Goal: Obtain resource: Download file/media

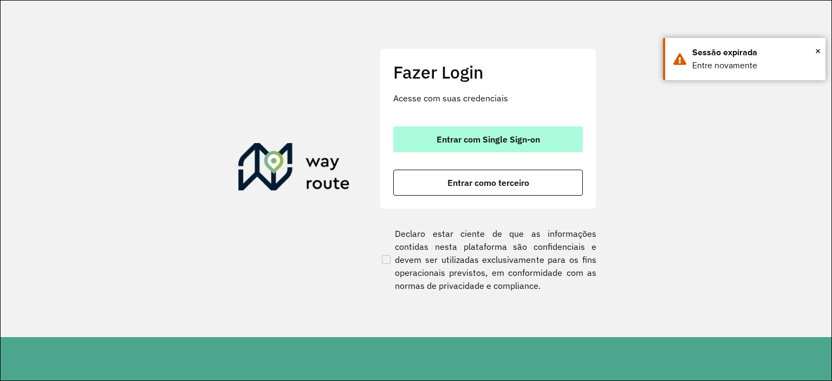
click at [467, 130] on button "Entrar com Single Sign-on" at bounding box center [488, 139] width 190 height 26
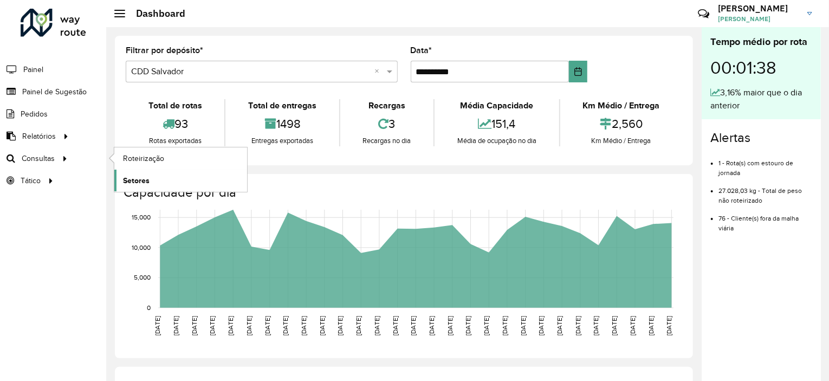
click at [162, 181] on link "Setores" at bounding box center [180, 181] width 133 height 22
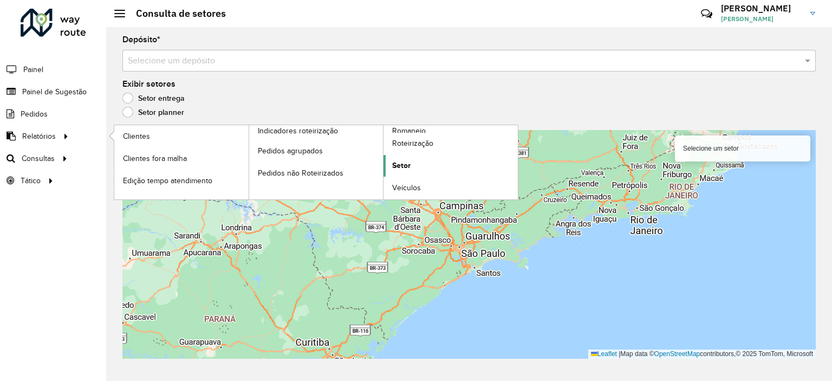
click at [408, 164] on span "Setor" at bounding box center [401, 165] width 18 height 11
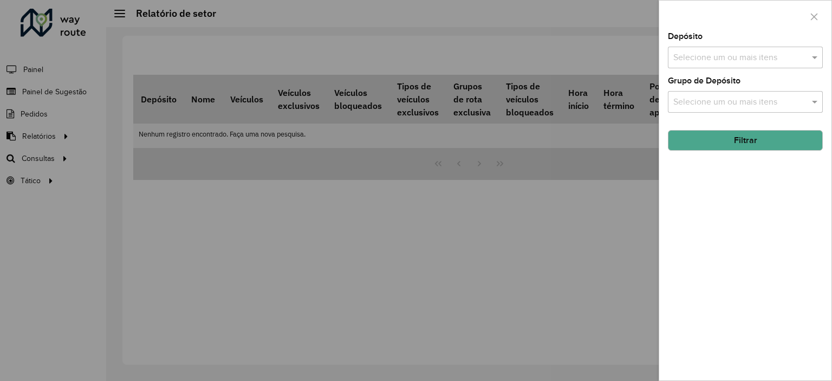
click at [783, 60] on input "text" at bounding box center [740, 57] width 139 height 13
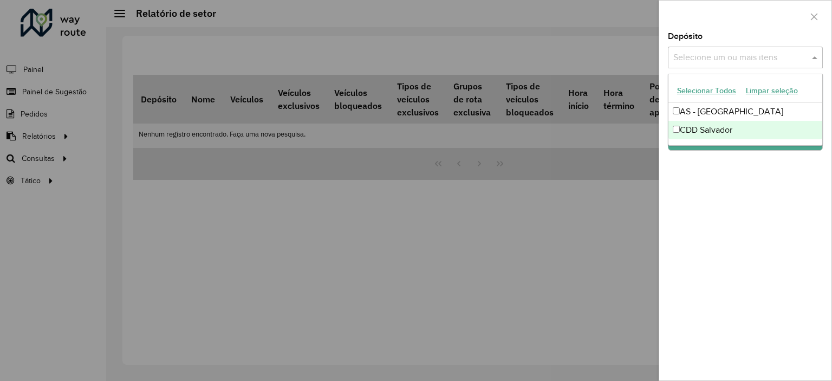
click at [719, 129] on div "CDD Salvador" at bounding box center [745, 130] width 154 height 18
click at [742, 196] on div "Depósito Selecione um ou mais itens CDD Salvador × × Grupo de Depósito Selecion…" at bounding box center [745, 206] width 172 height 348
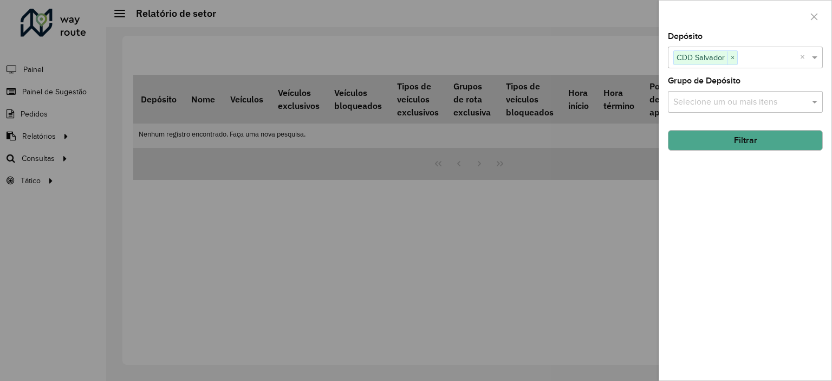
click at [738, 141] on button "Filtrar" at bounding box center [745, 140] width 155 height 21
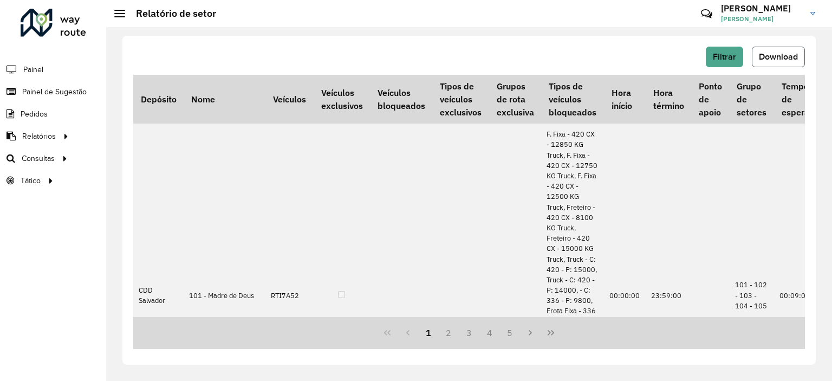
click at [771, 50] on button "Download" at bounding box center [778, 57] width 53 height 21
click at [715, 60] on span "Filtrar" at bounding box center [724, 56] width 23 height 9
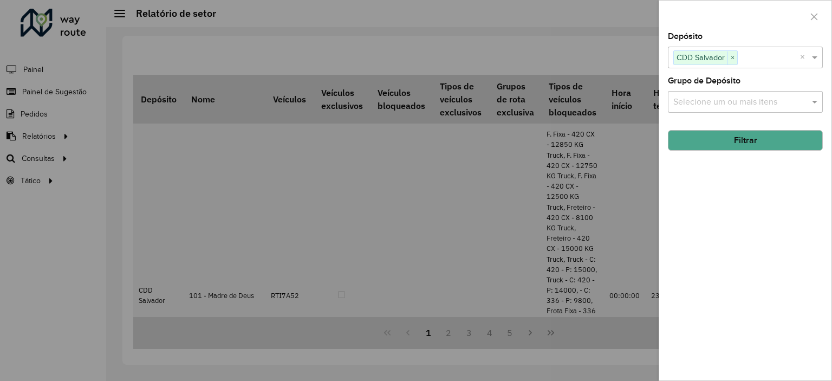
click at [699, 102] on input "text" at bounding box center [740, 102] width 139 height 13
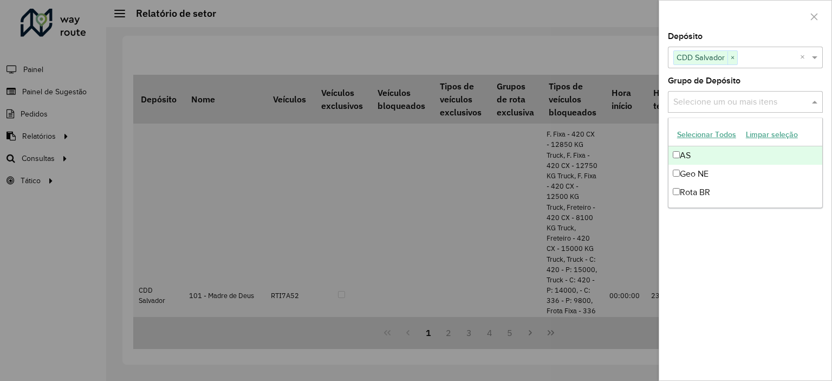
click at [533, 99] on div at bounding box center [416, 190] width 832 height 381
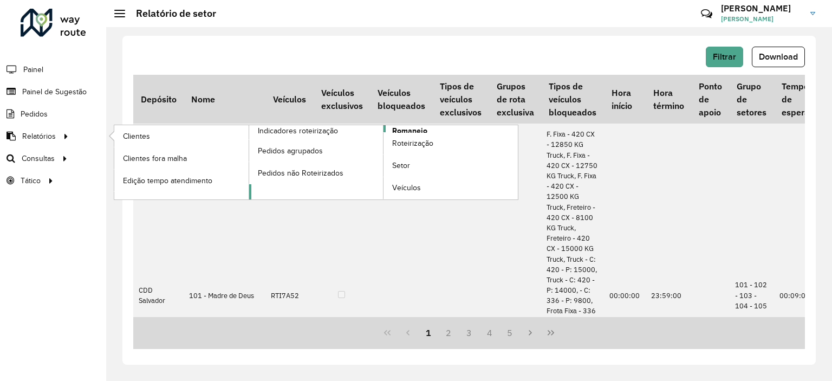
click at [407, 131] on span "Romaneio" at bounding box center [409, 130] width 35 height 11
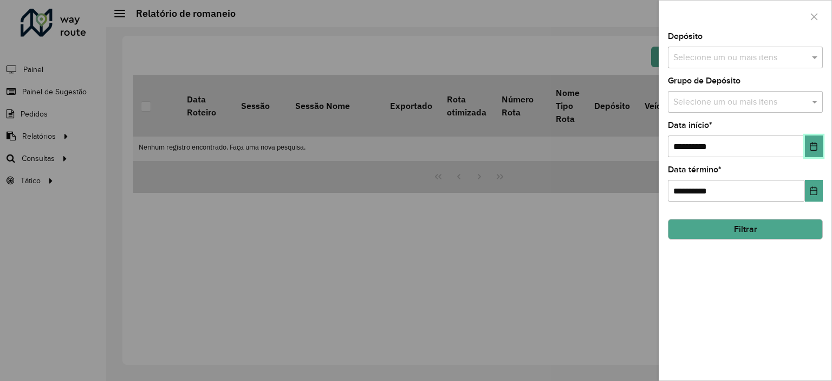
click at [815, 149] on icon "Choose Date" at bounding box center [813, 146] width 9 height 9
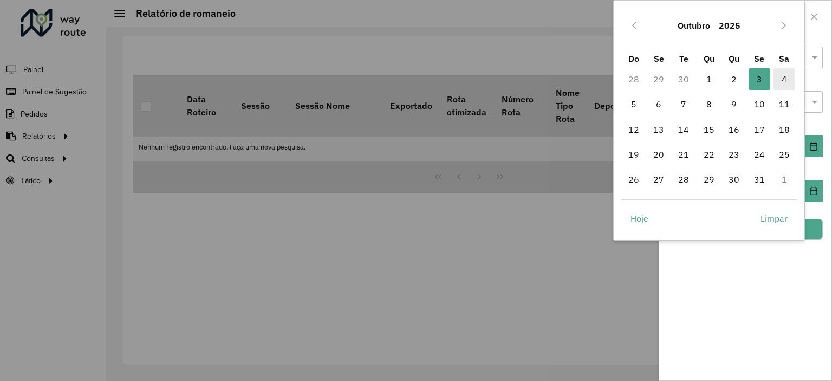
click at [787, 84] on span "4" at bounding box center [784, 79] width 22 height 22
type input "**********"
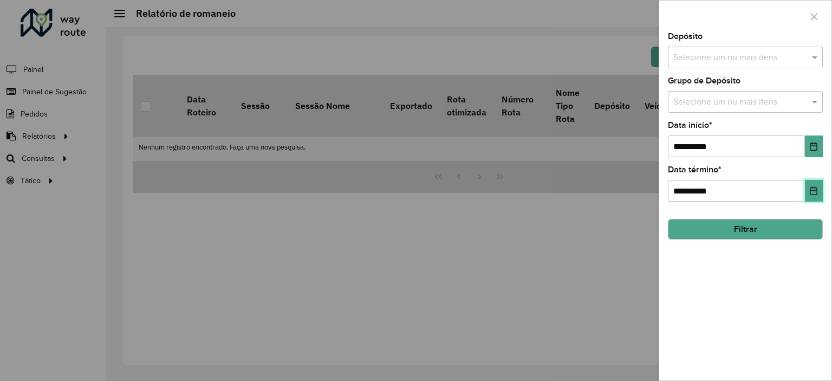
click at [816, 190] on icon "Choose Date" at bounding box center [813, 190] width 9 height 9
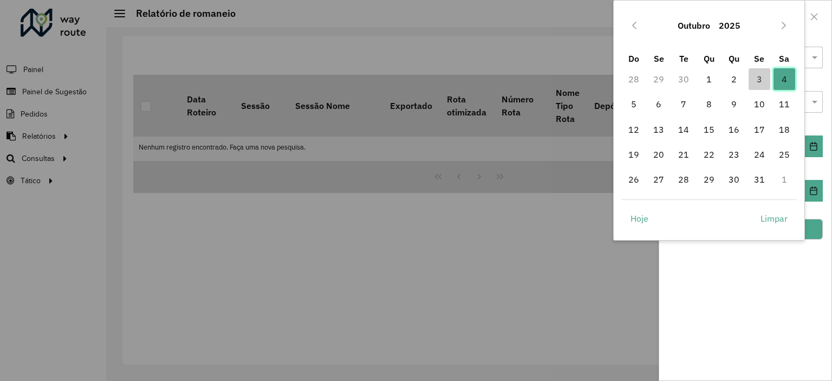
click at [786, 82] on span "4" at bounding box center [784, 79] width 22 height 22
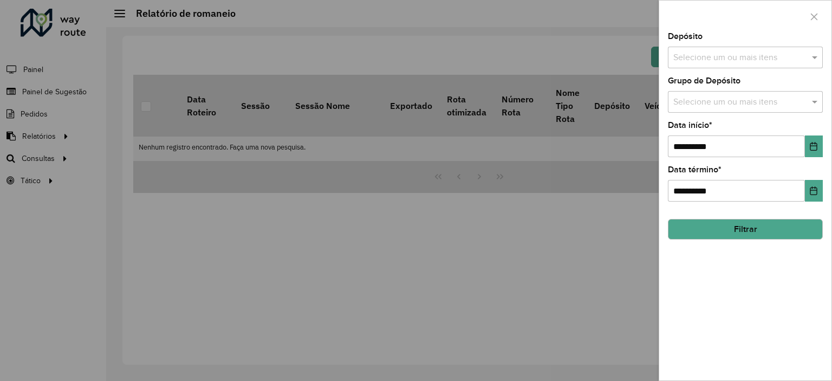
click at [764, 231] on button "Filtrar" at bounding box center [745, 229] width 155 height 21
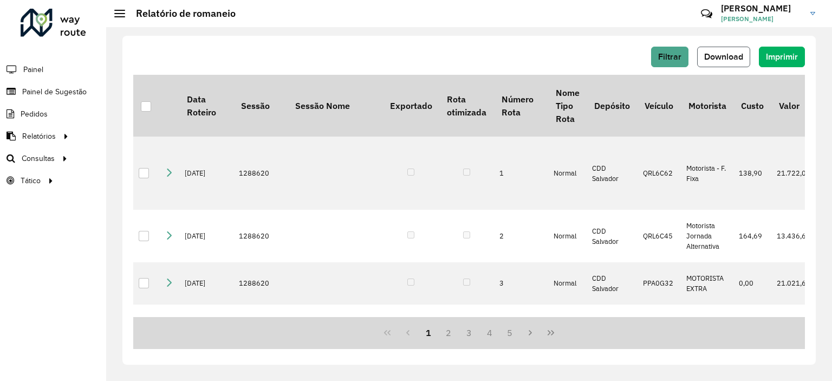
click at [714, 56] on span "Download" at bounding box center [723, 56] width 39 height 9
